Goal: Ask a question: Seek information or help from site administrators or community

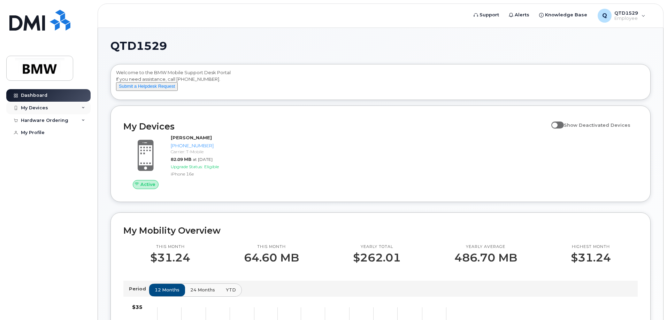
click at [45, 111] on div "My Devices" at bounding box center [48, 108] width 84 height 13
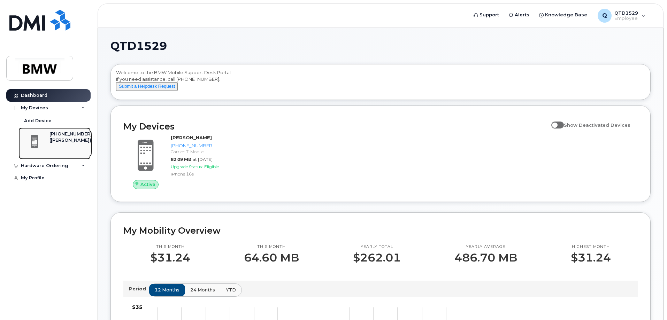
click at [71, 144] on div "([PERSON_NAME])" at bounding box center [70, 140] width 43 height 6
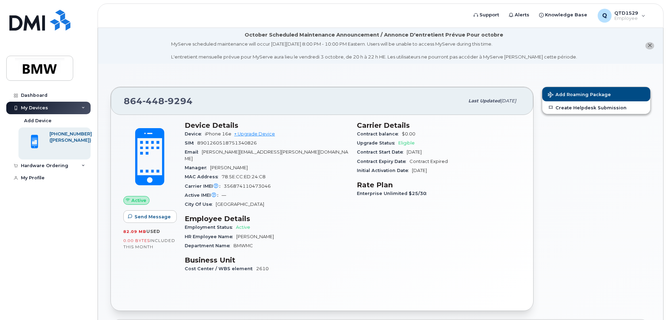
click at [582, 55] on li "October Scheduled Maintenance Announcement / Annonce D'entretient Prévue Pour o…" at bounding box center [380, 46] width 565 height 36
click at [37, 175] on div "My Profile" at bounding box center [33, 178] width 24 height 6
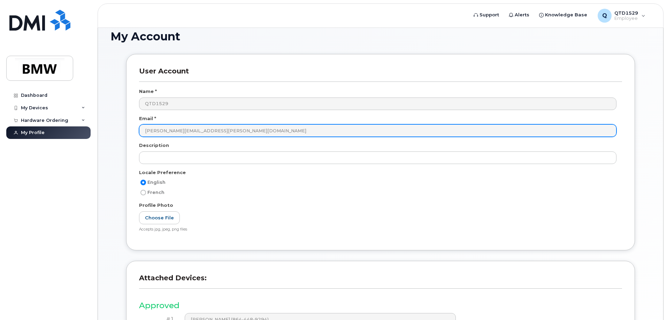
scroll to position [129, 0]
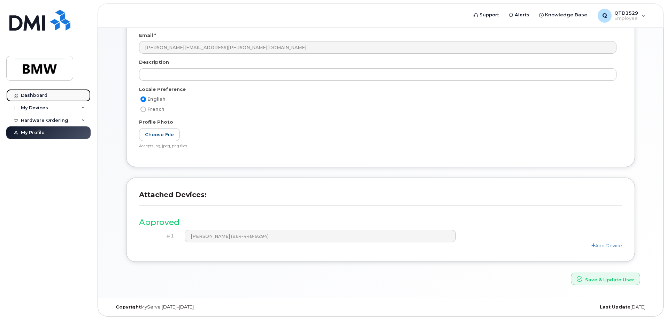
click at [28, 95] on div "Dashboard" at bounding box center [34, 96] width 26 height 6
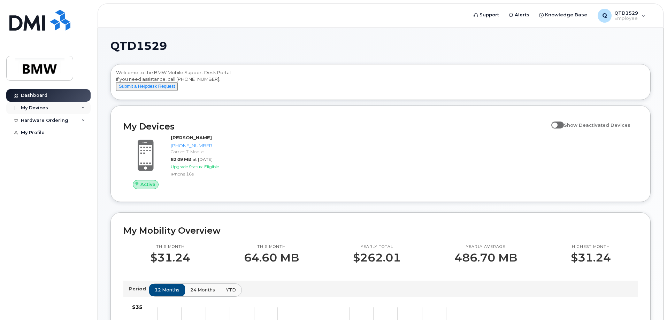
click at [77, 110] on div "My Devices" at bounding box center [48, 108] width 84 height 13
click at [161, 91] on button "Submit a Helpdesk Request" at bounding box center [147, 86] width 62 height 9
click at [504, 15] on link "Support" at bounding box center [486, 15] width 35 height 14
